Goal: Information Seeking & Learning: Learn about a topic

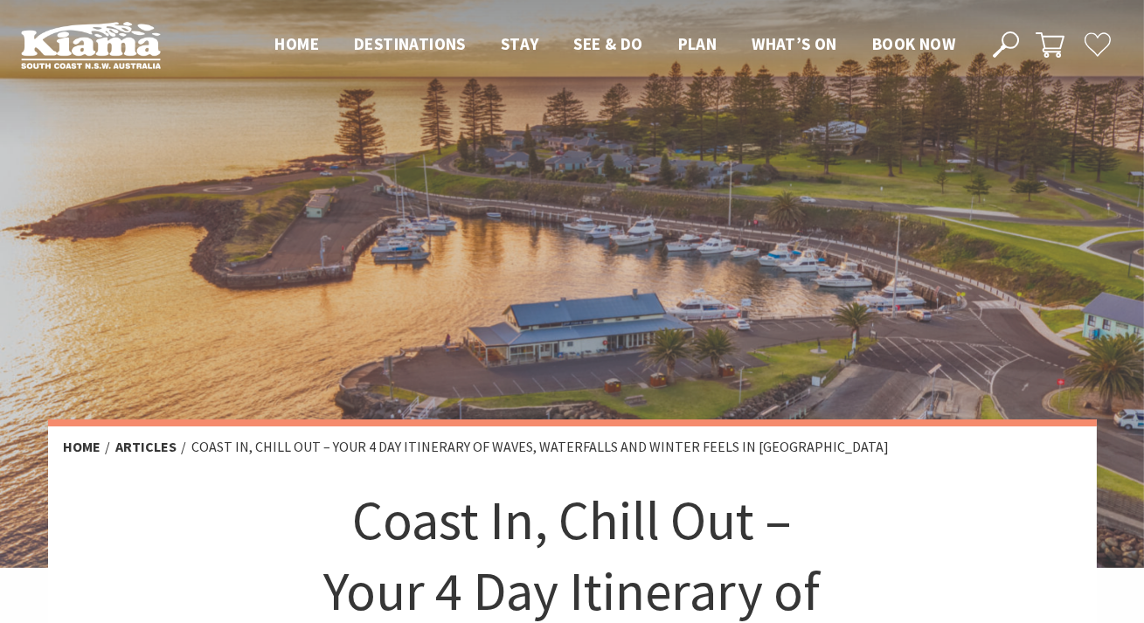
click at [816, 288] on div at bounding box center [572, 284] width 1144 height 568
click at [815, 253] on div at bounding box center [572, 284] width 1144 height 568
click at [837, 210] on div at bounding box center [572, 284] width 1144 height 568
click at [676, 288] on div at bounding box center [572, 284] width 1144 height 568
